Goal: Use online tool/utility

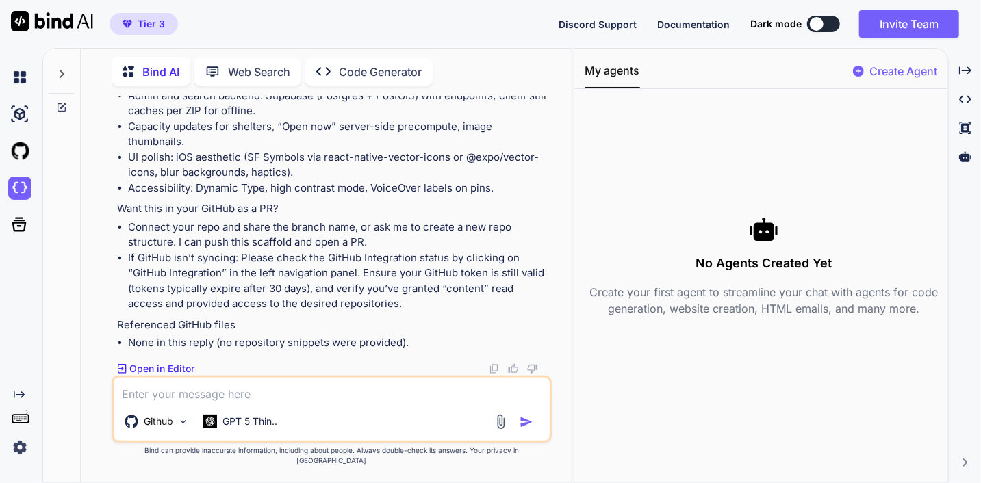
scroll to position [20082, 0]
click at [17, 453] on img at bounding box center [19, 447] width 23 height 23
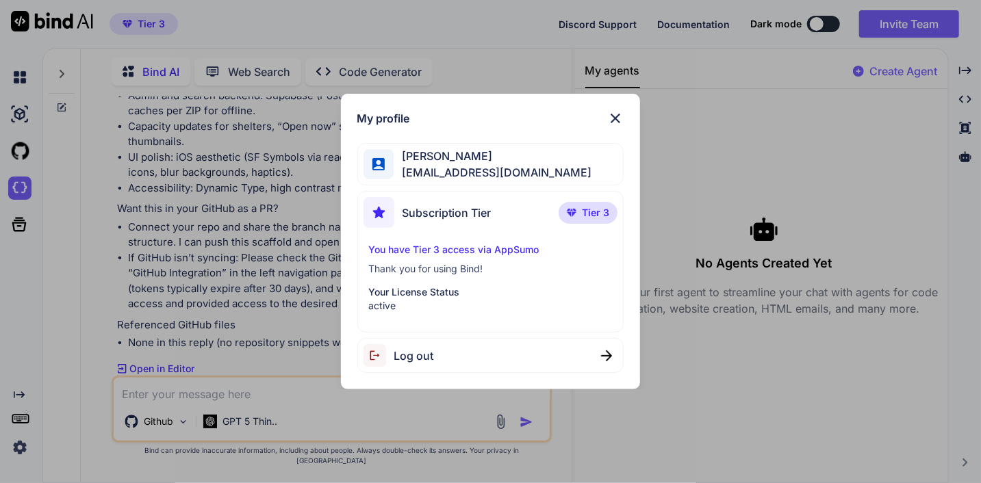
click at [491, 250] on p "You have Tier 3 access via AppSumo" at bounding box center [491, 250] width 244 height 14
click at [618, 120] on img at bounding box center [615, 118] width 16 height 16
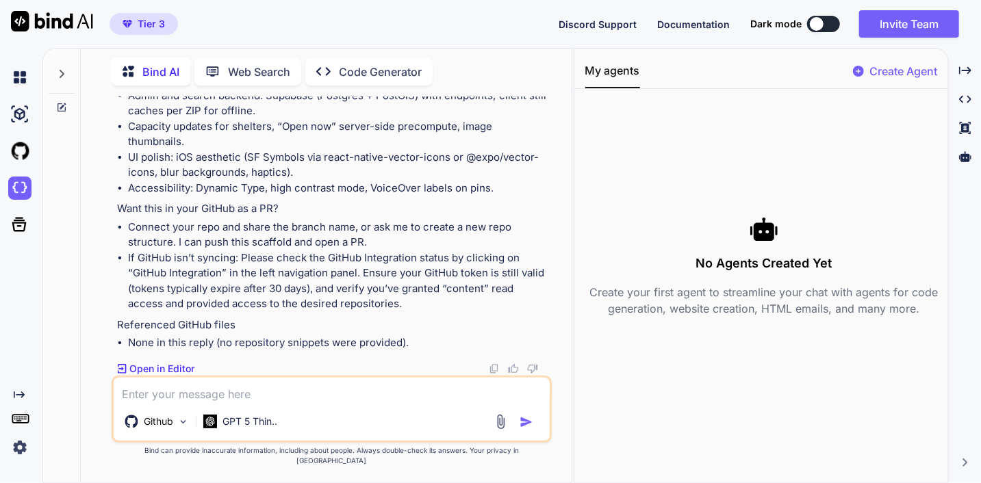
click at [19, 446] on img at bounding box center [19, 447] width 23 height 23
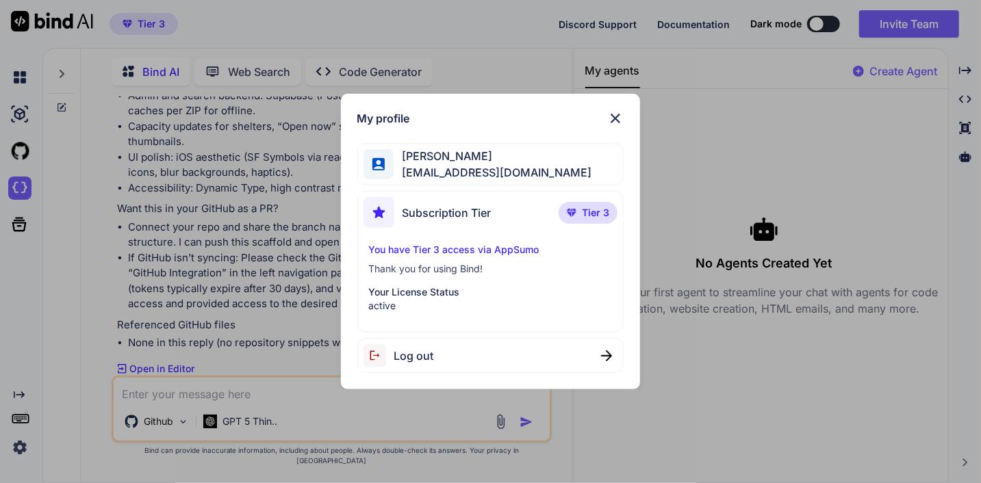
click at [619, 116] on img at bounding box center [615, 118] width 16 height 16
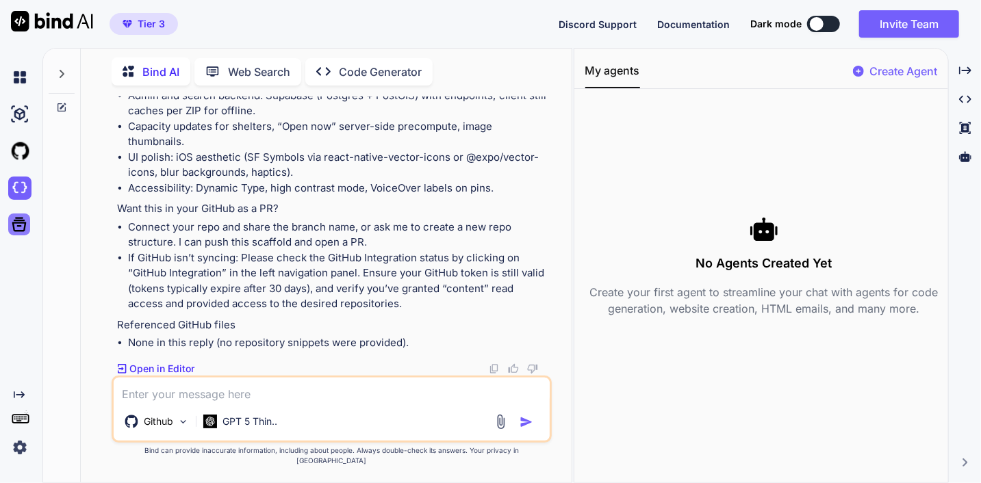
click at [11, 222] on icon at bounding box center [19, 224] width 19 height 19
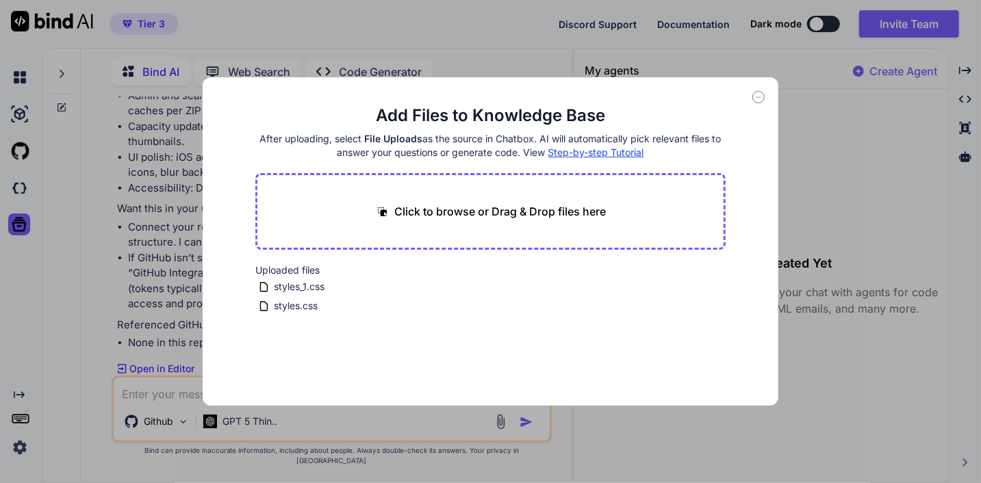
click at [760, 96] on icon at bounding box center [758, 97] width 12 height 12
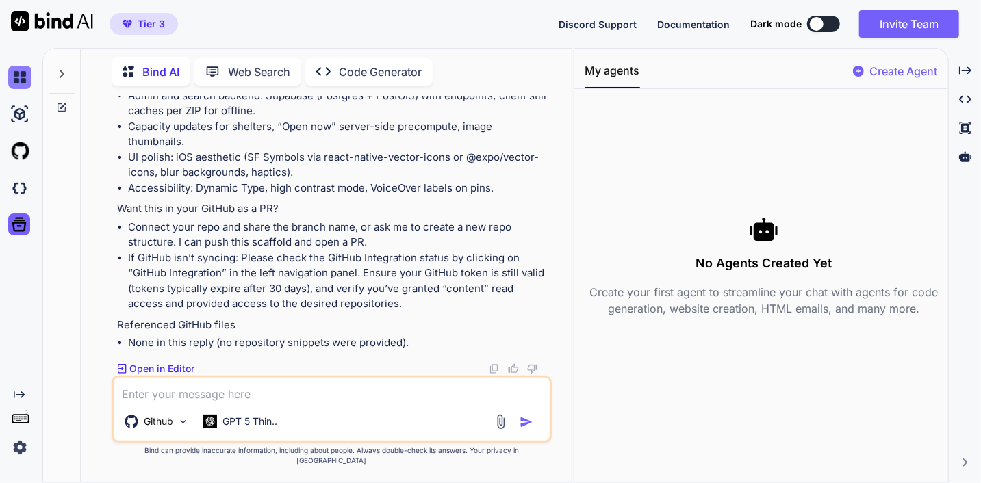
click at [21, 76] on img at bounding box center [19, 77] width 23 height 23
type textarea "x"
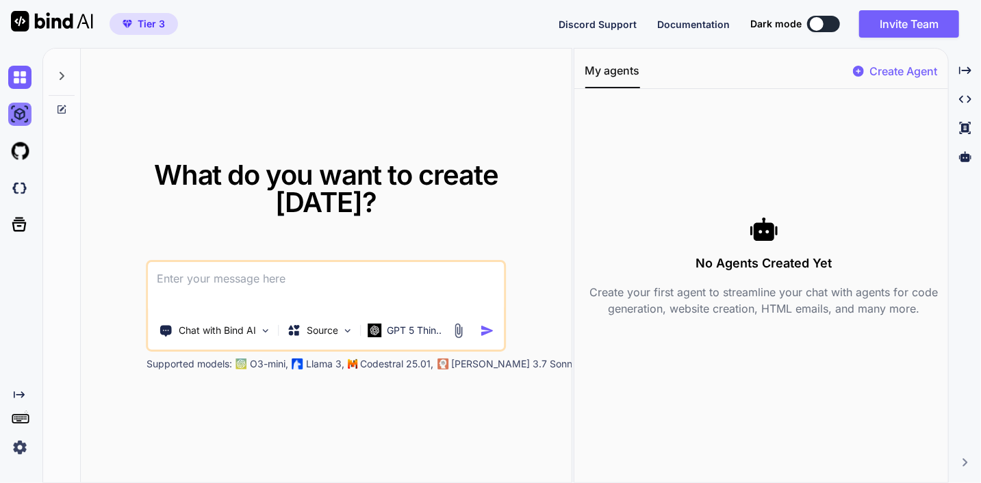
click at [21, 110] on img at bounding box center [19, 114] width 23 height 23
